Goal: Information Seeking & Learning: Learn about a topic

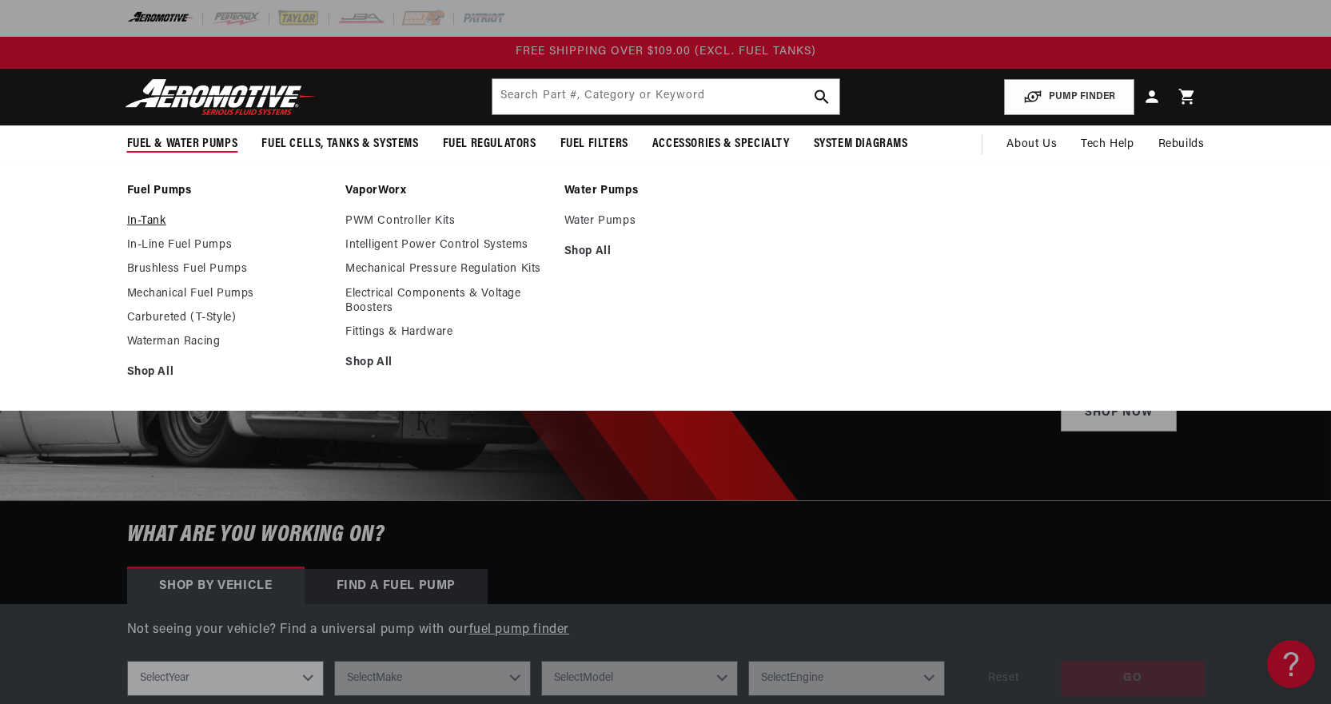
click at [153, 221] on link "In-Tank" at bounding box center [228, 221] width 203 height 14
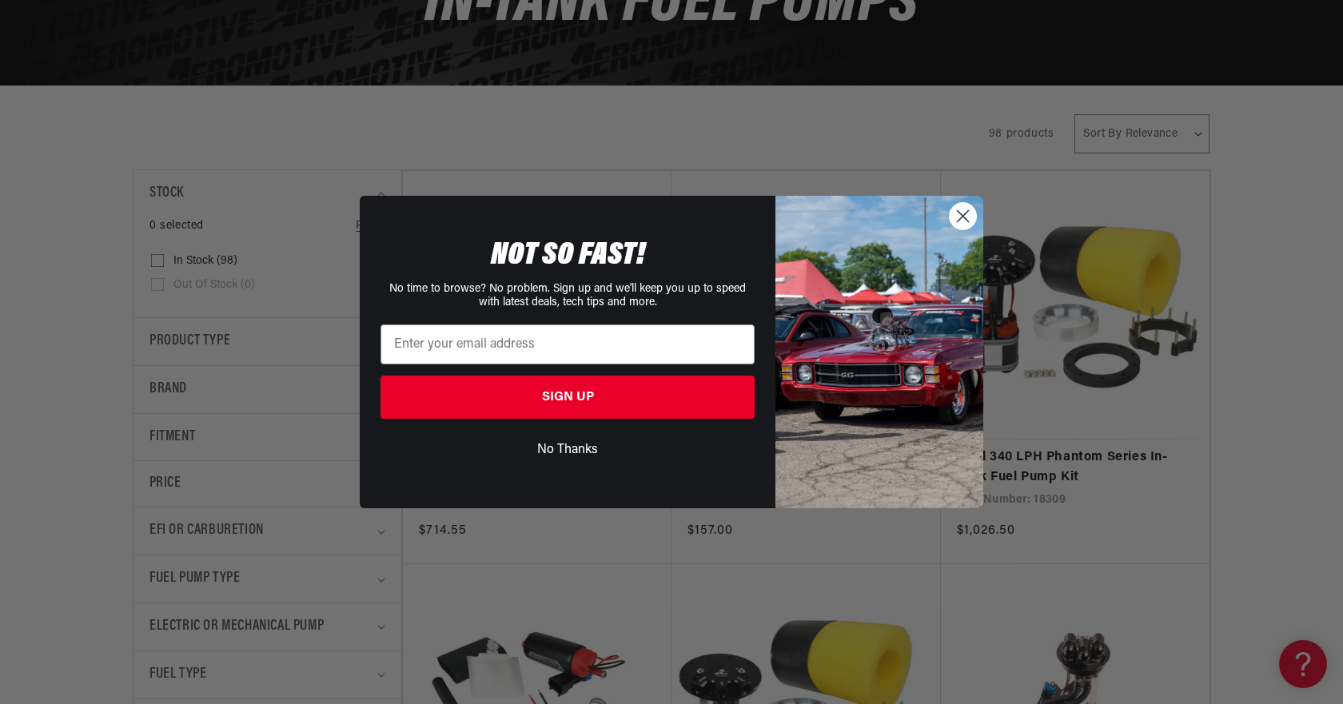
click at [968, 224] on circle "Close dialog" at bounding box center [963, 216] width 26 height 26
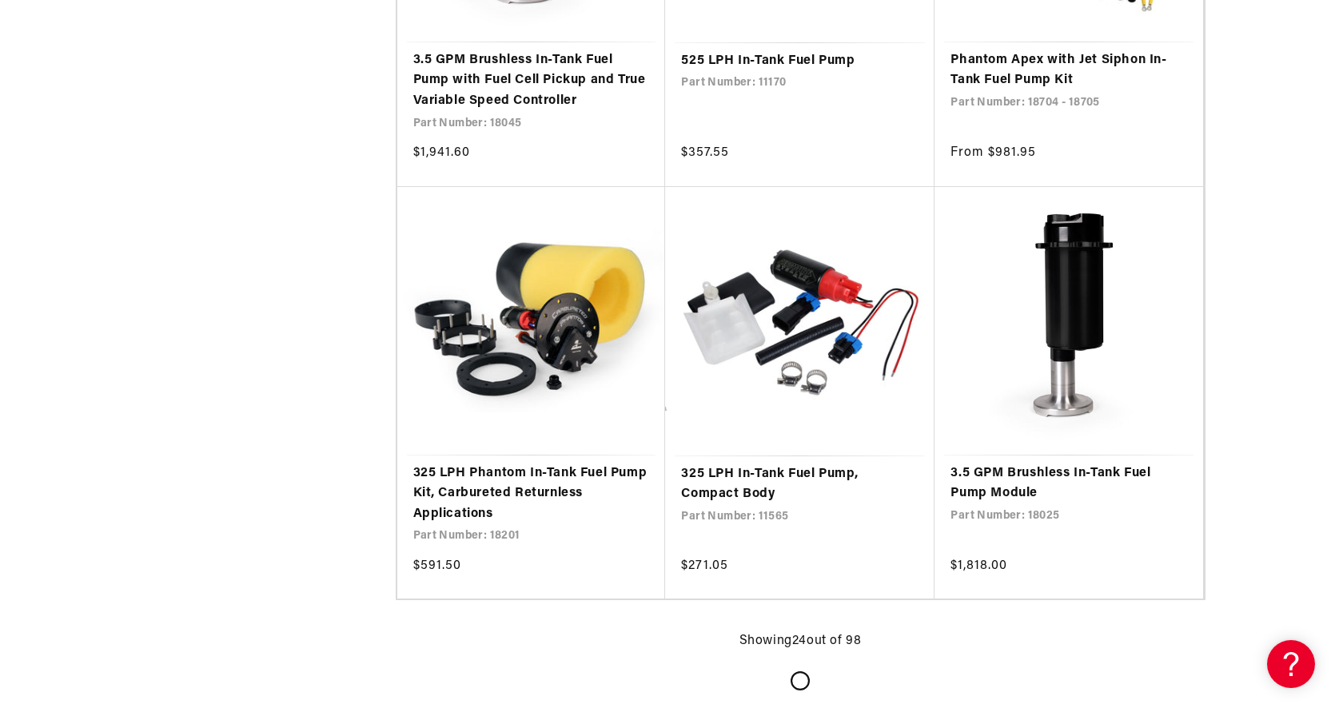
scroll to position [3039, 0]
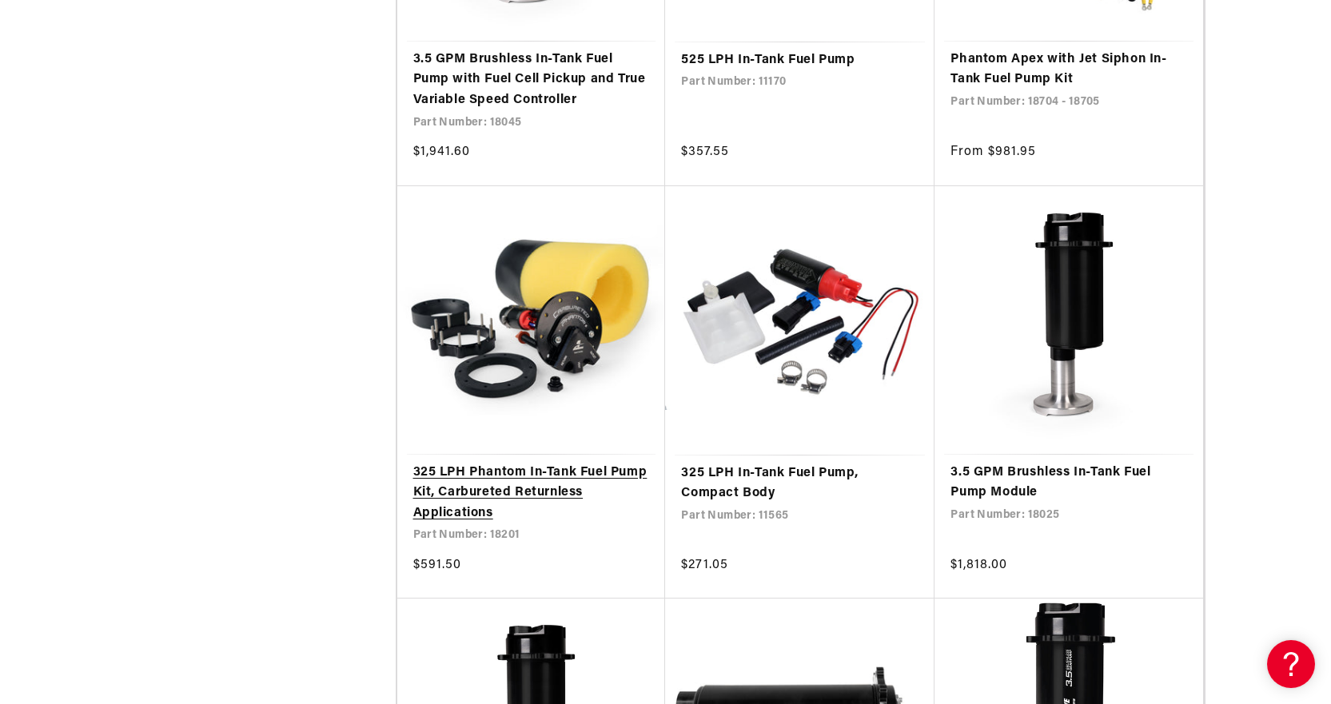
click at [514, 489] on link "325 LPH Phantom In-Tank Fuel Pump Kit, Carbureted Returnless Applications" at bounding box center [531, 494] width 237 height 62
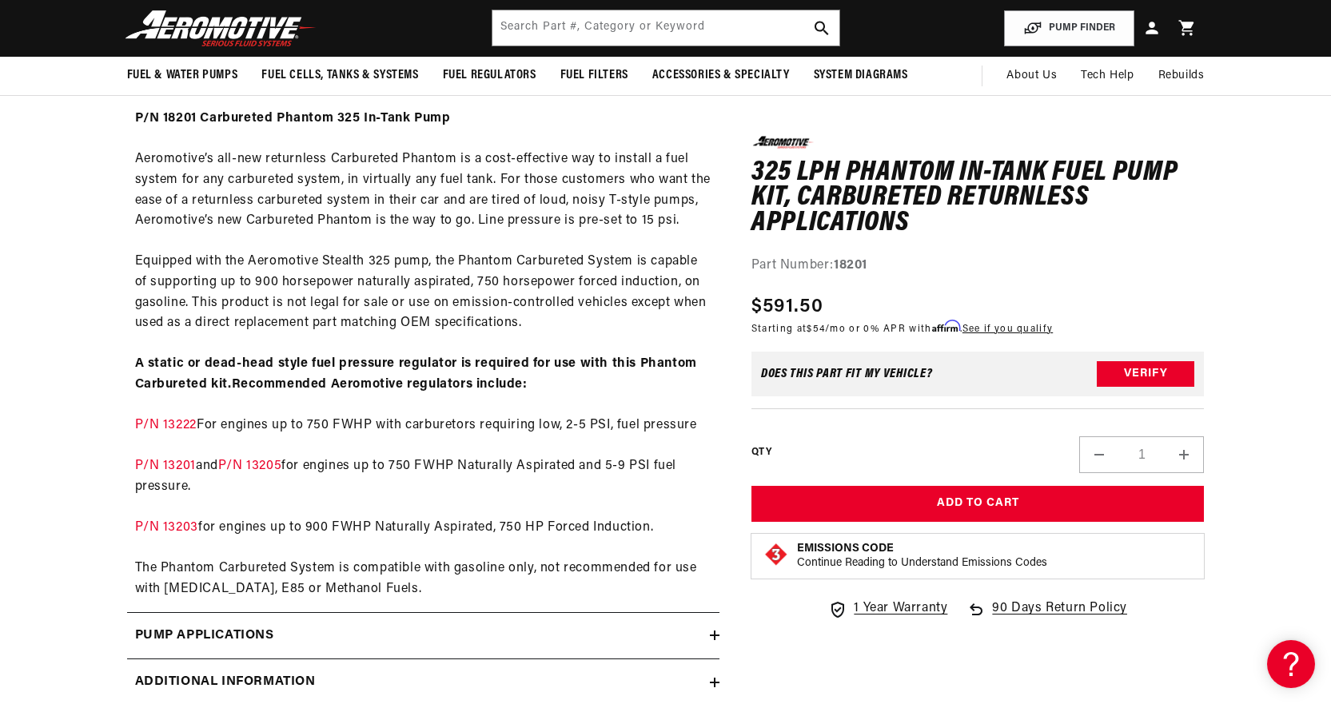
scroll to position [720, 0]
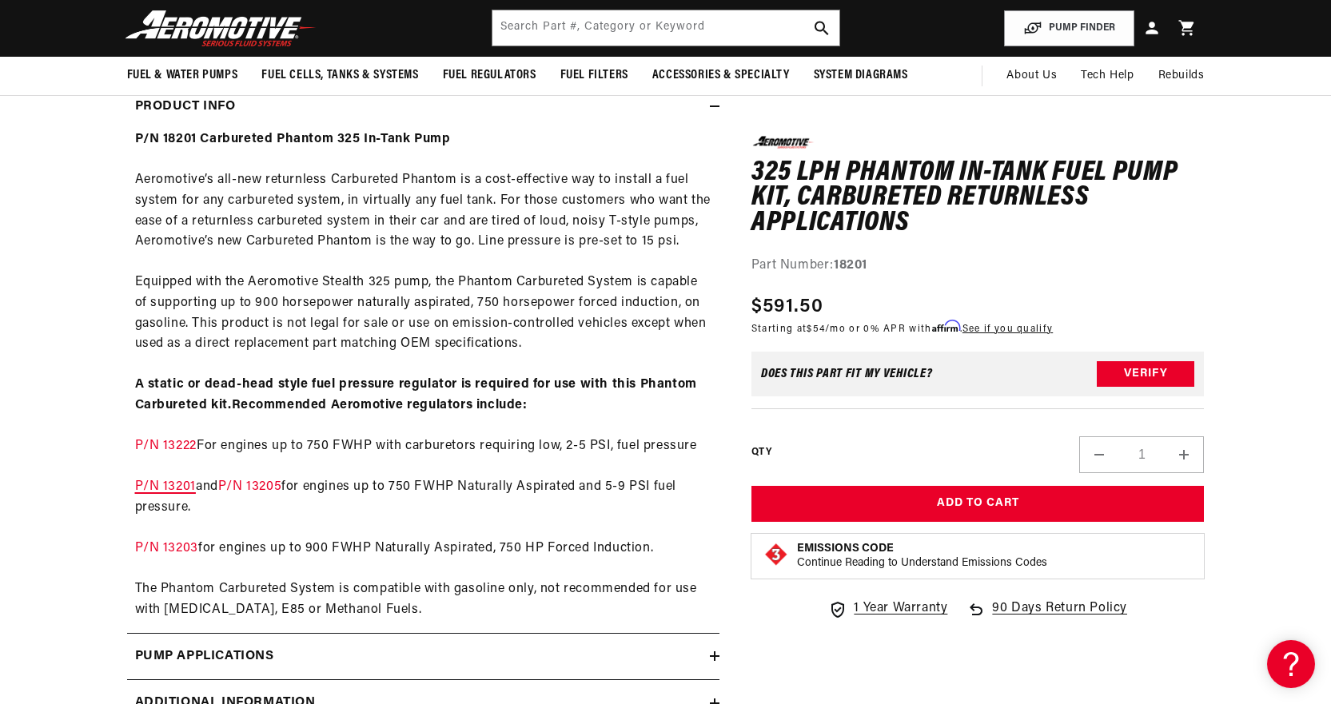
click at [177, 488] on link "P/N 13201" at bounding box center [165, 487] width 61 height 13
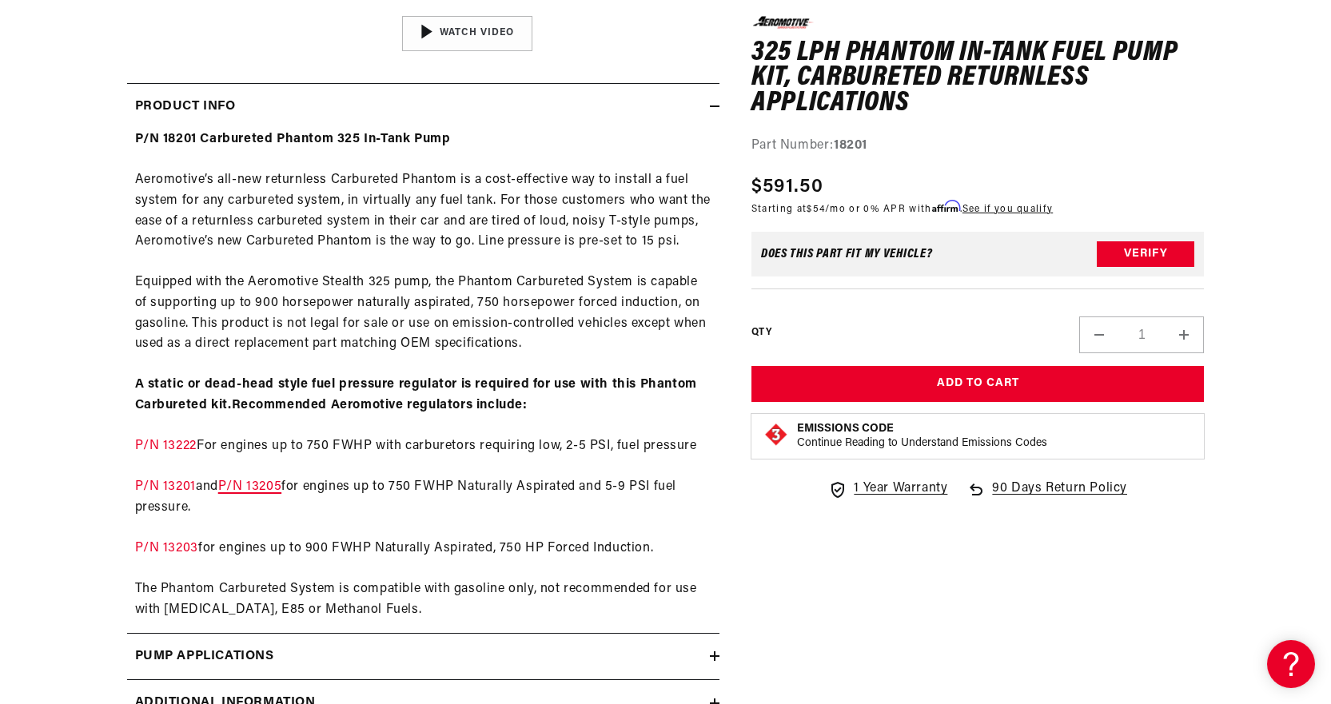
click at [278, 486] on link "P/N 13205" at bounding box center [249, 487] width 63 height 13
